Goal: Check status: Check status

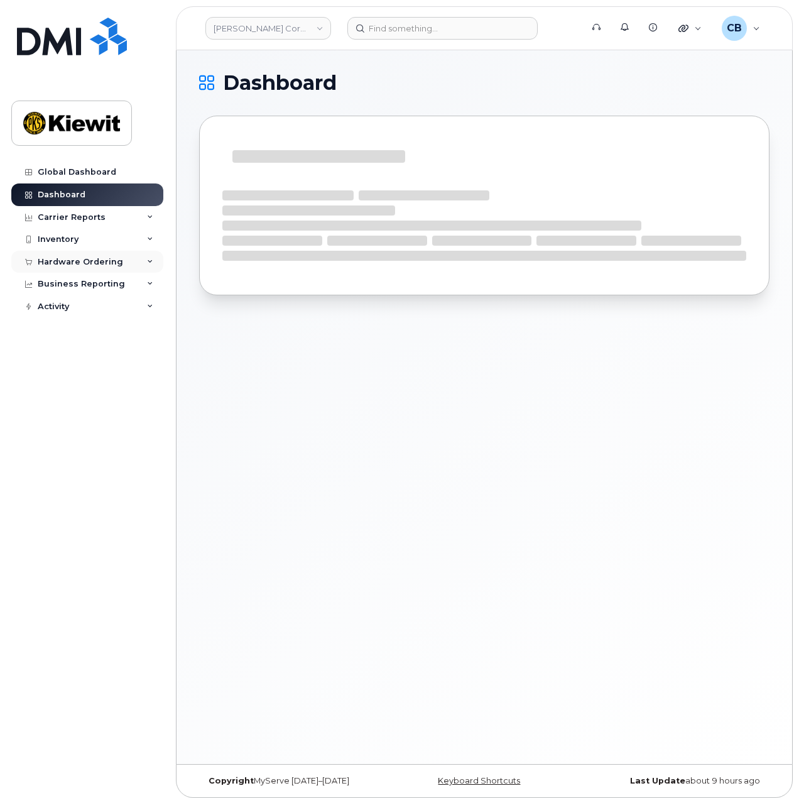
click at [113, 258] on div "Hardware Ordering" at bounding box center [80, 262] width 85 height 10
click at [70, 309] on div "Orders" at bounding box center [58, 309] width 31 height 11
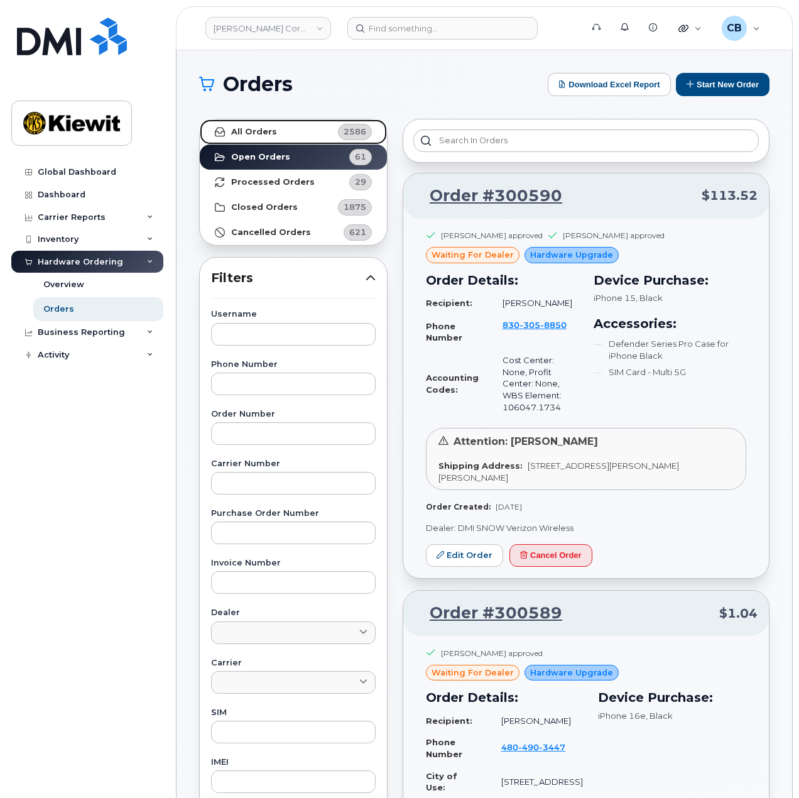
click at [285, 130] on link "All Orders 2586" at bounding box center [293, 131] width 187 height 25
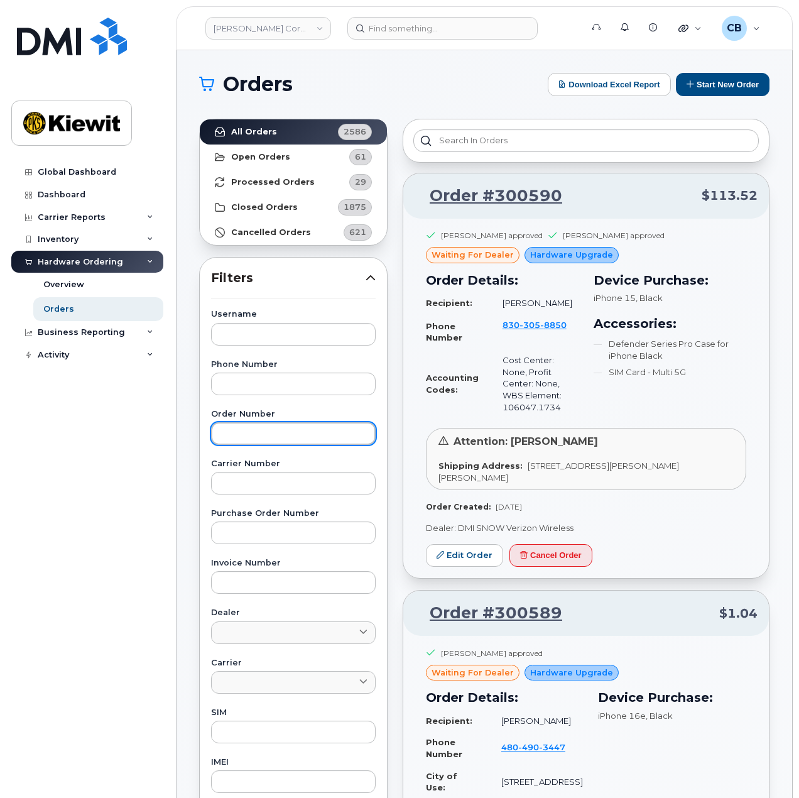
click at [261, 439] on input "text" at bounding box center [293, 433] width 165 height 23
paste input "299645"
type input "299645"
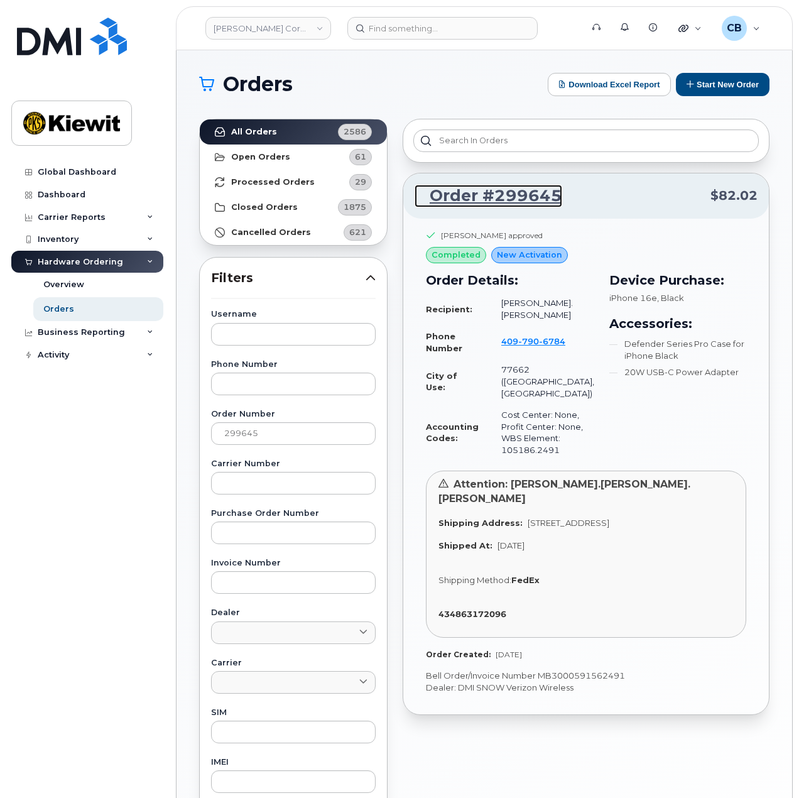
click at [523, 195] on link "Order #299645" at bounding box center [489, 196] width 148 height 23
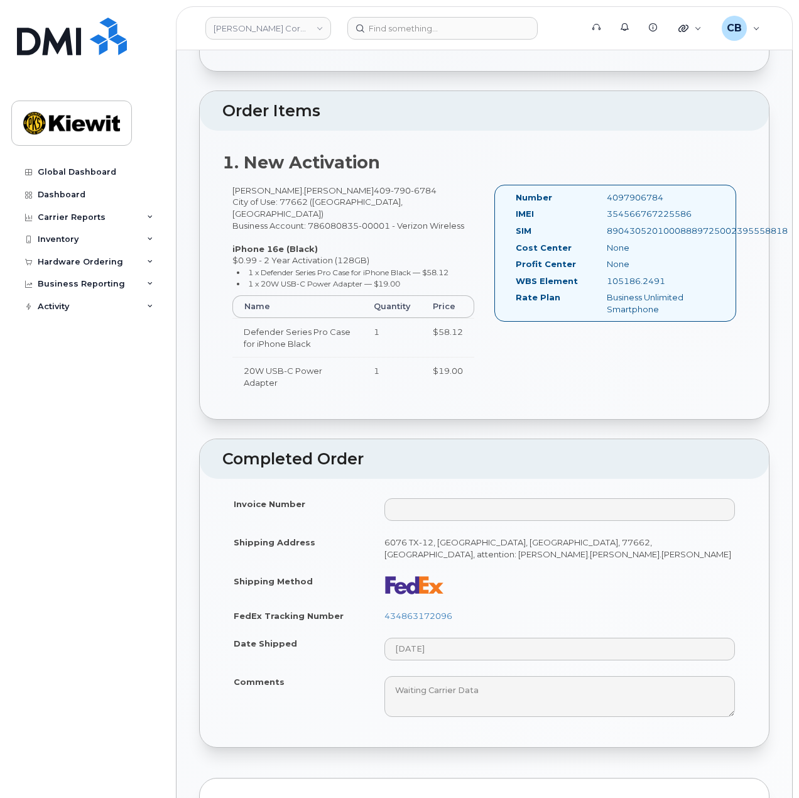
scroll to position [440, 0]
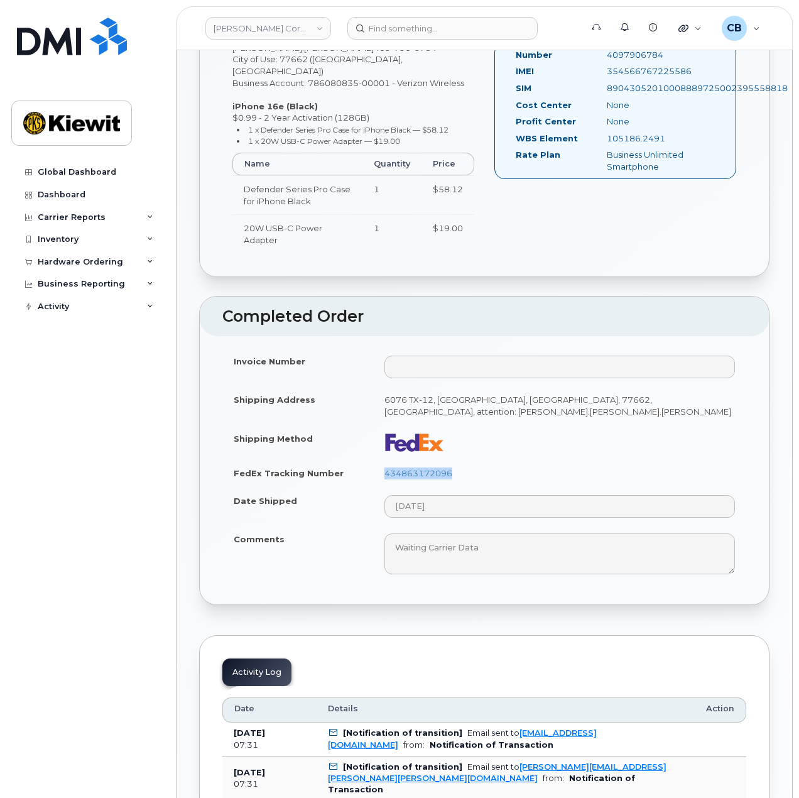
drag, startPoint x: 464, startPoint y: 422, endPoint x: 381, endPoint y: 429, distance: 83.3
click at [381, 459] on td "434863172096" at bounding box center [559, 473] width 373 height 28
copy link "434863172096"
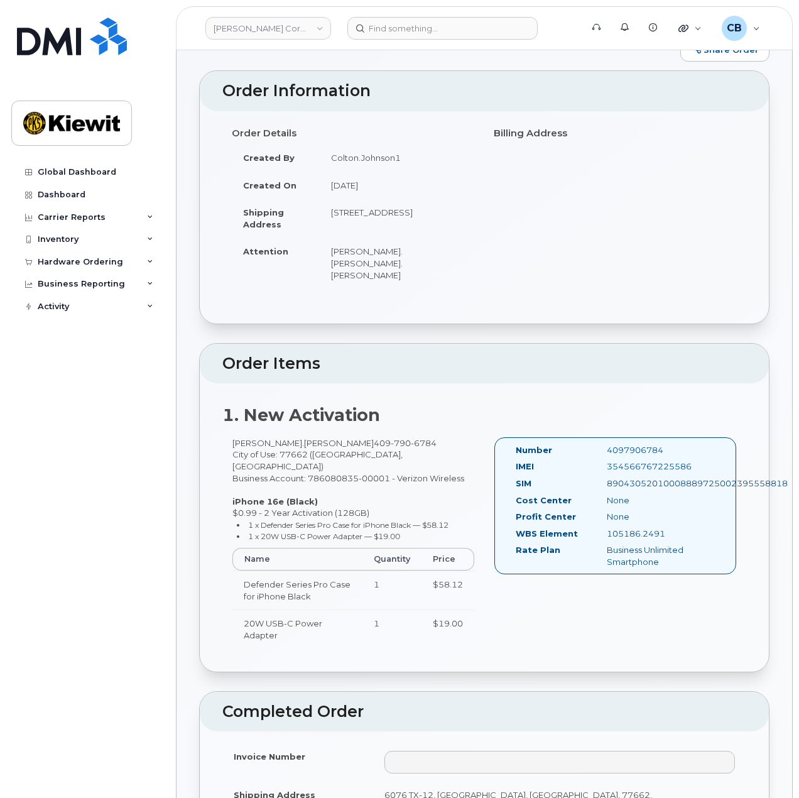
scroll to position [0, 0]
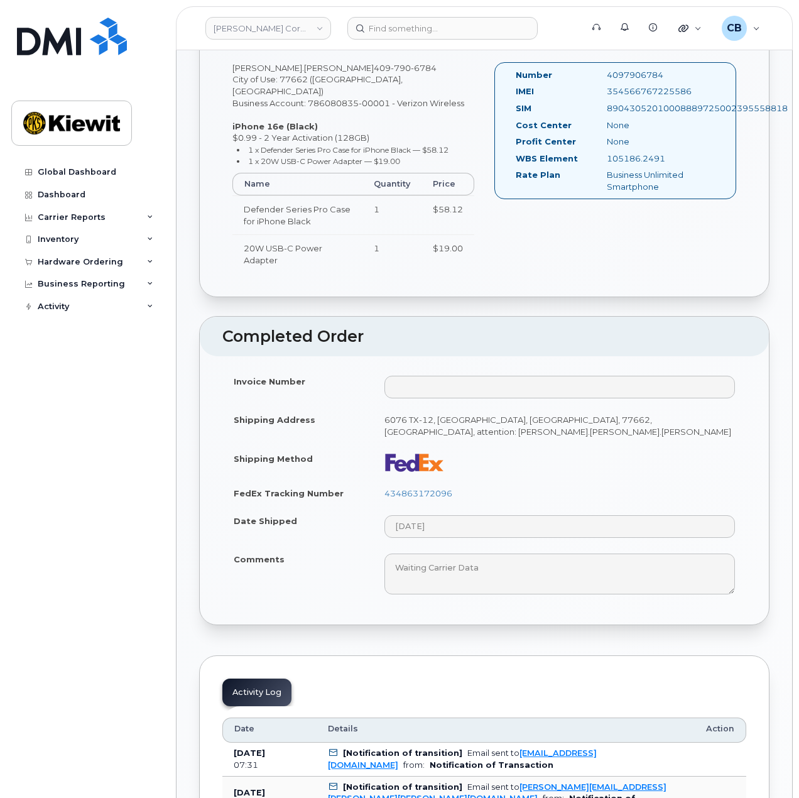
scroll to position [440, 0]
